Goal: Task Accomplishment & Management: Use online tool/utility

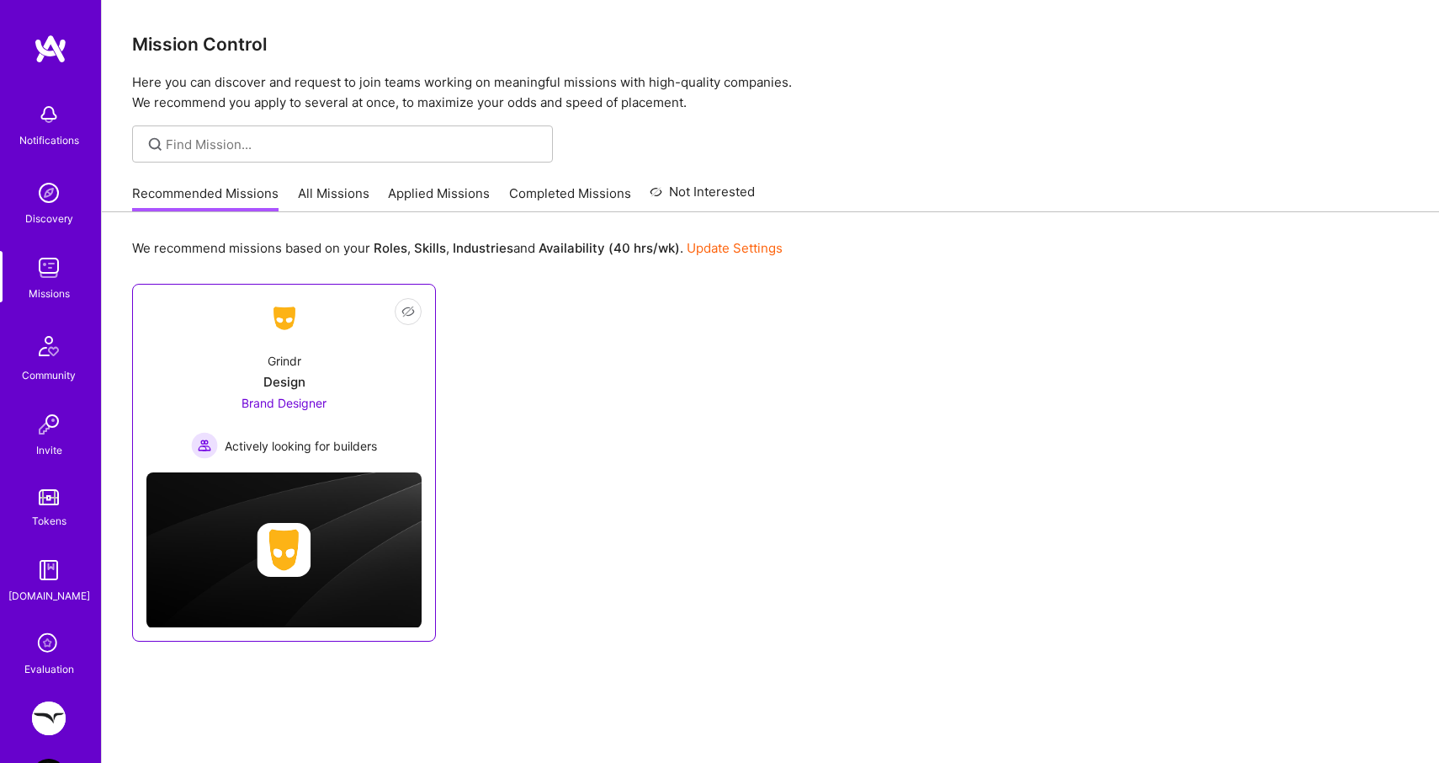
click at [370, 407] on div "Brand Designer Actively looking for builders" at bounding box center [284, 426] width 186 height 65
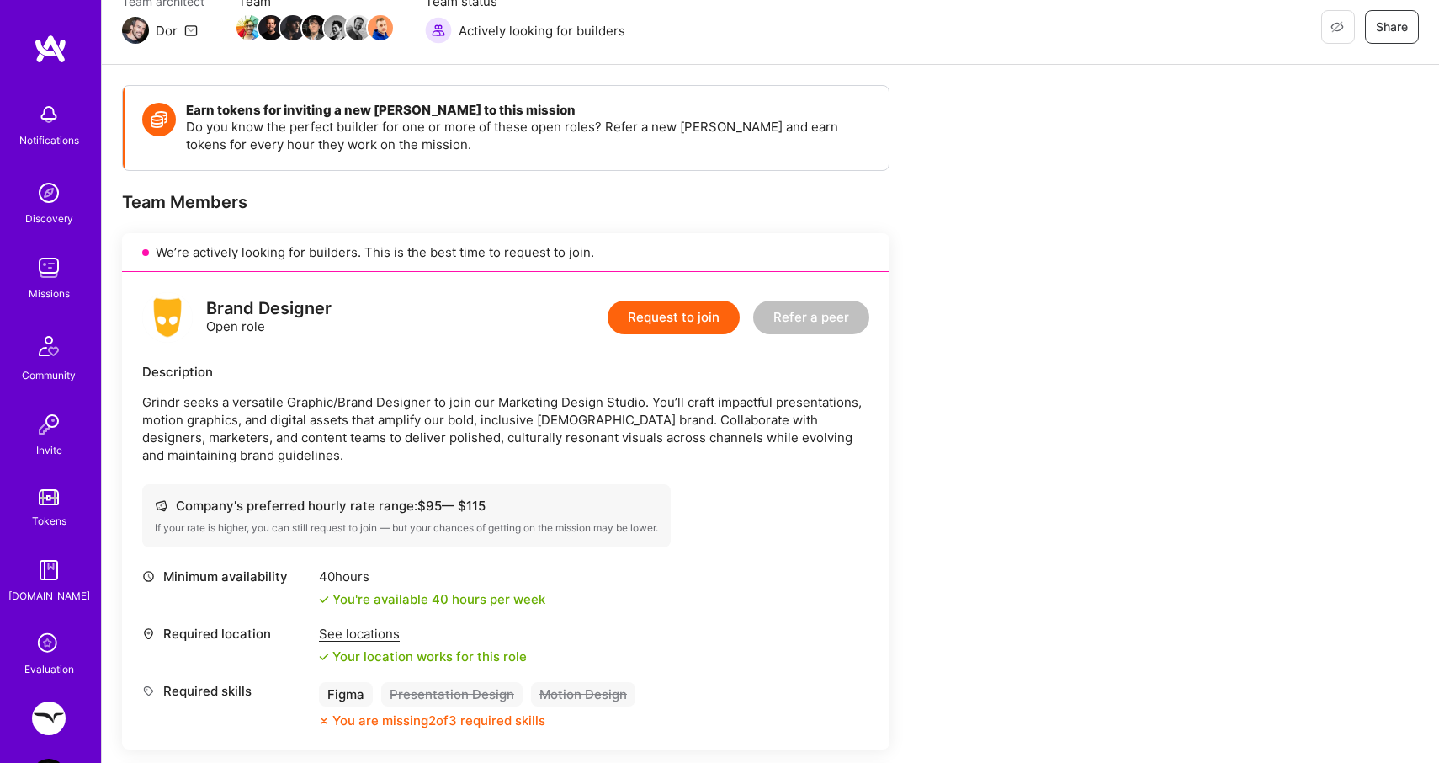
scroll to position [177, 0]
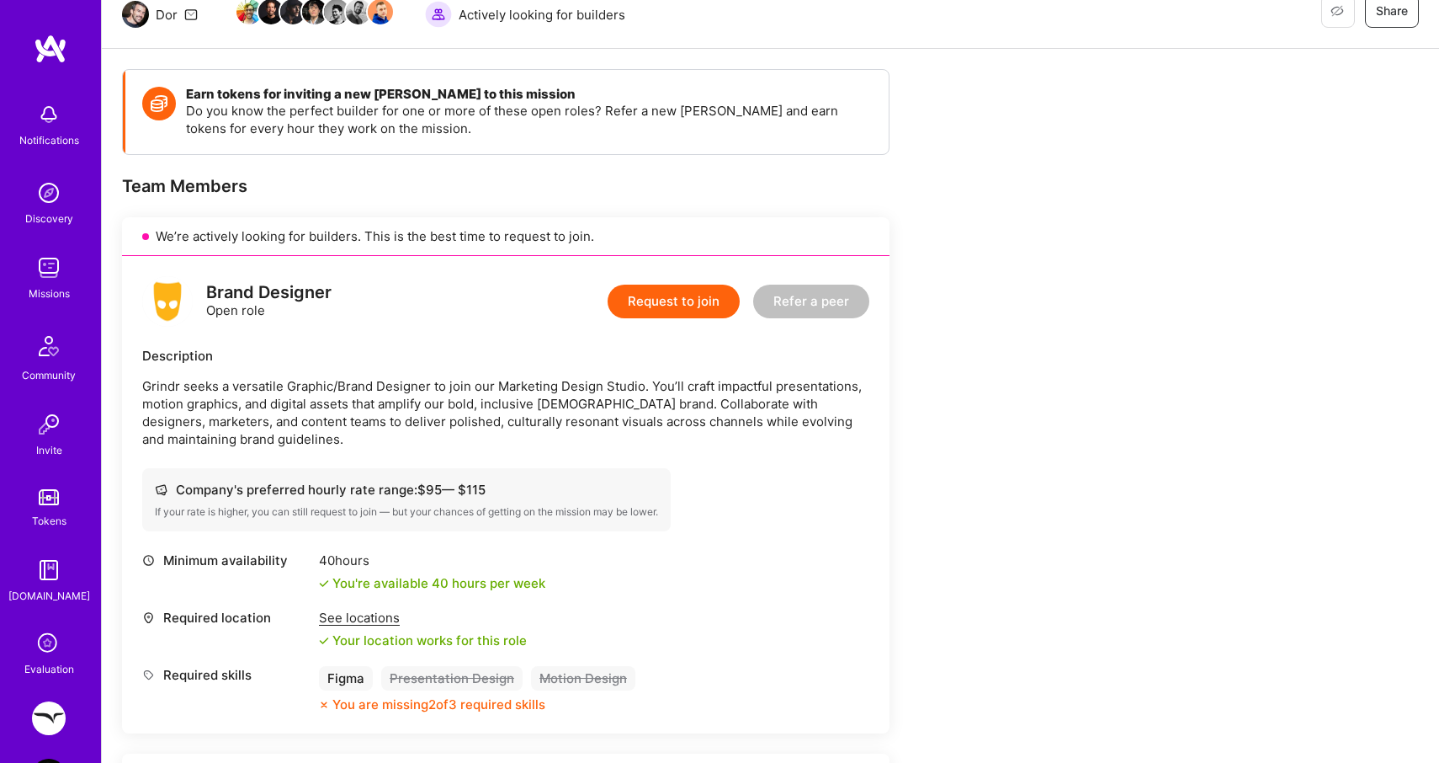
click at [391, 418] on p "Grindr seeks a versatile Graphic/Brand Designer to join our Marketing Design St…" at bounding box center [505, 412] width 727 height 71
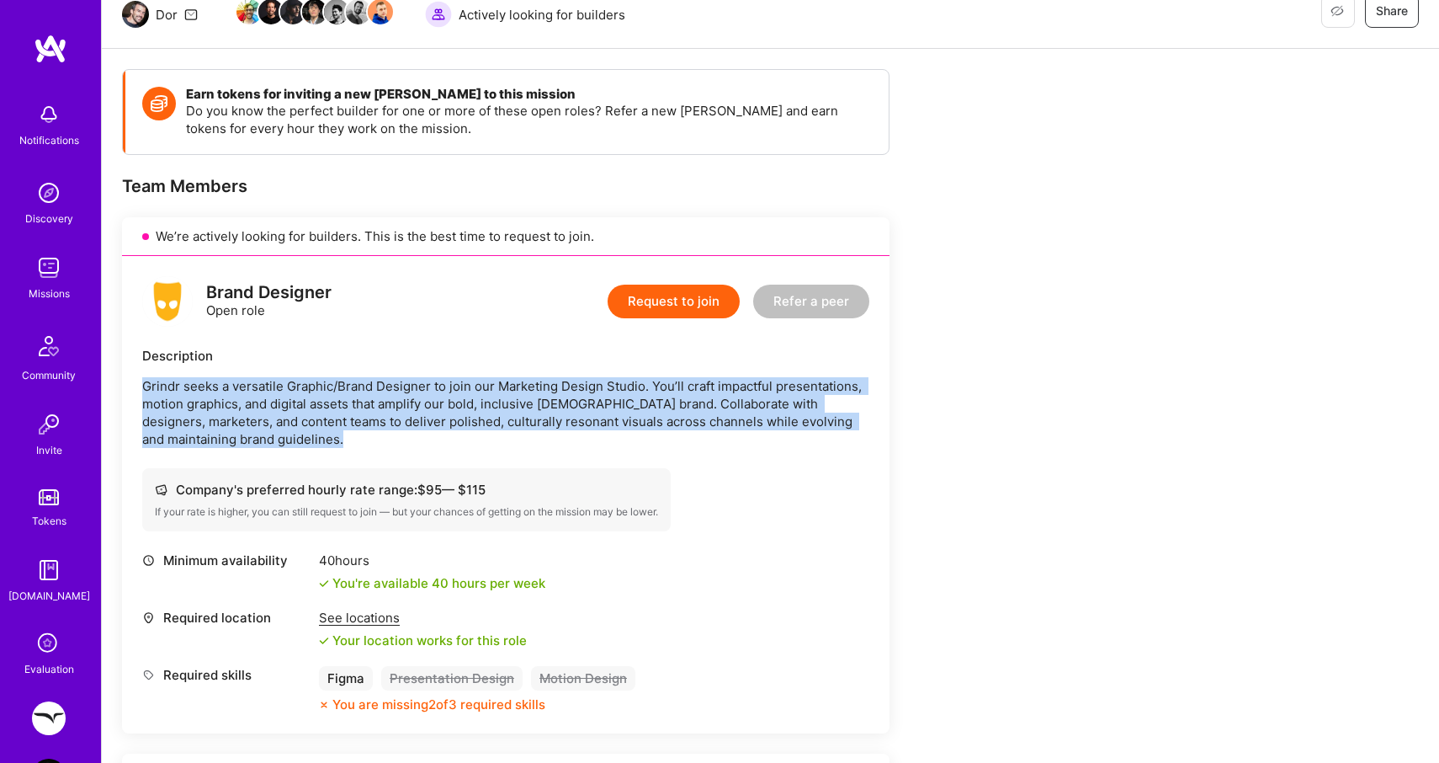
click at [391, 418] on p "Grindr seeks a versatile Graphic/Brand Designer to join our Marketing Design St…" at bounding box center [505, 412] width 727 height 71
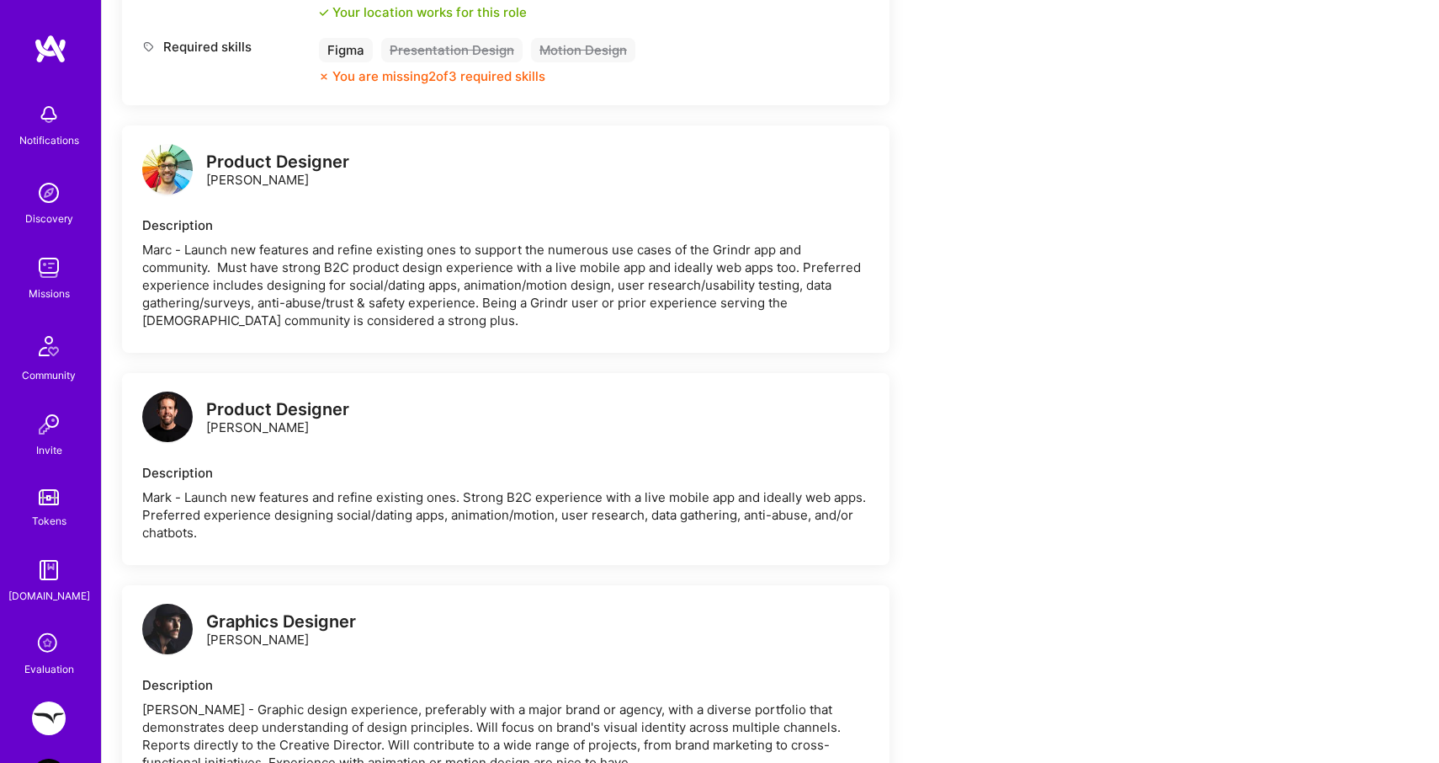
scroll to position [0, 0]
